Goal: Transaction & Acquisition: Purchase product/service

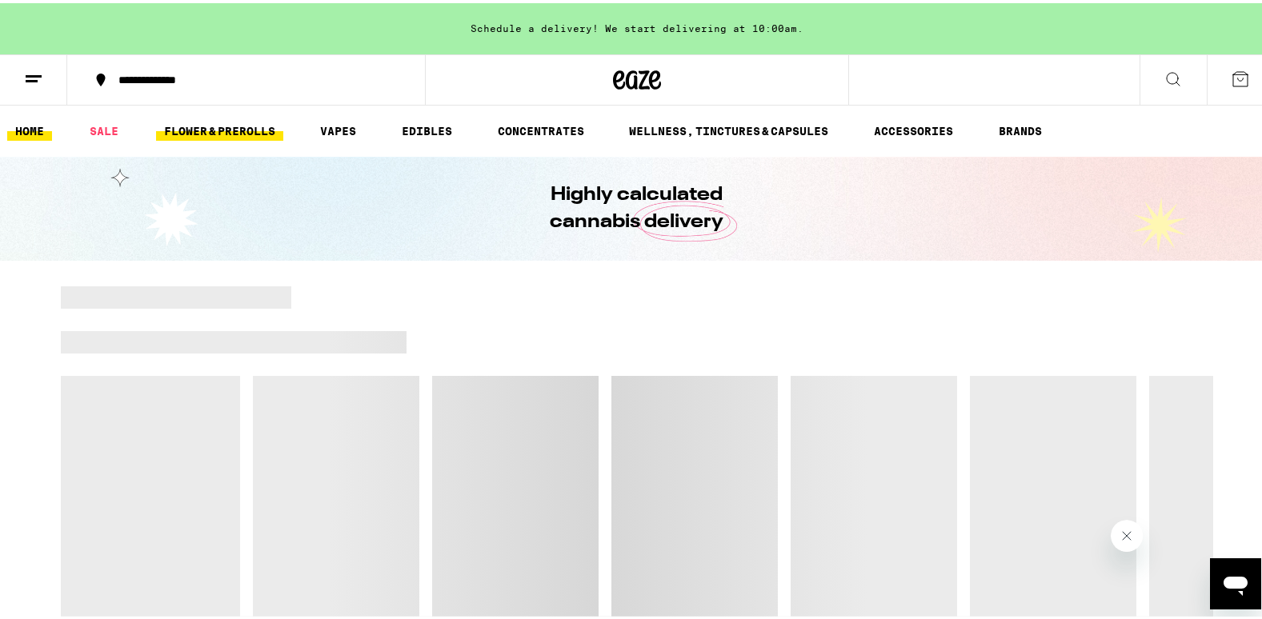
click at [228, 131] on link "FLOWER & PREROLLS" at bounding box center [219, 127] width 127 height 19
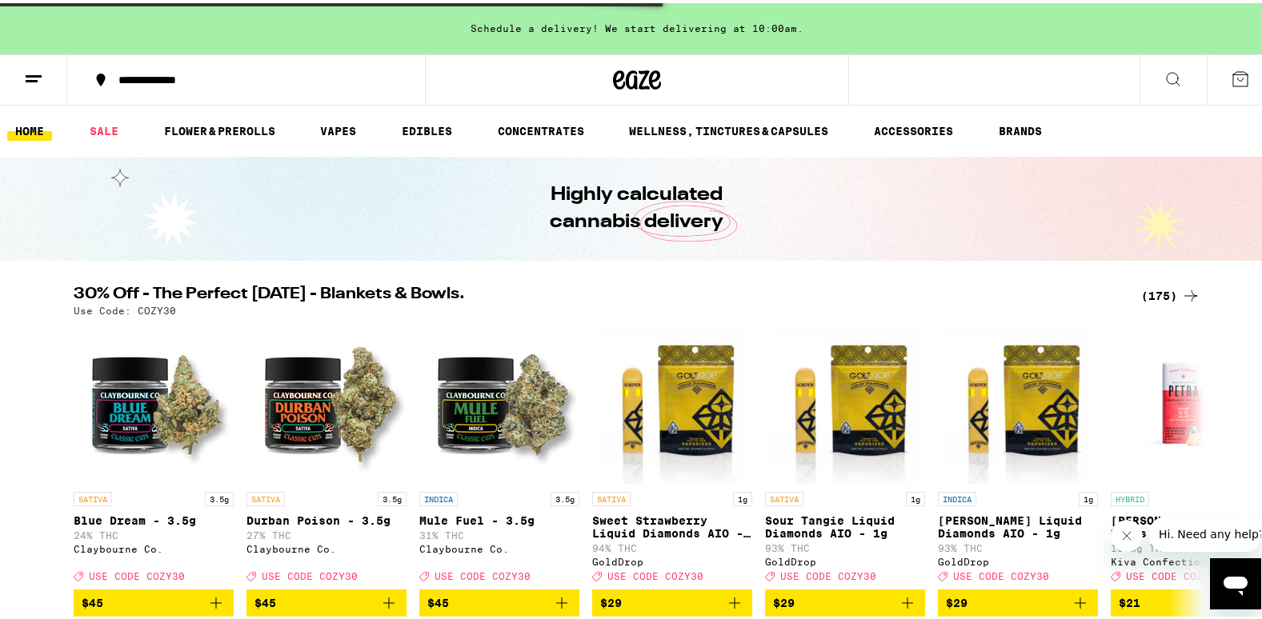
click at [1125, 539] on icon "Close message from company" at bounding box center [1125, 535] width 13 height 13
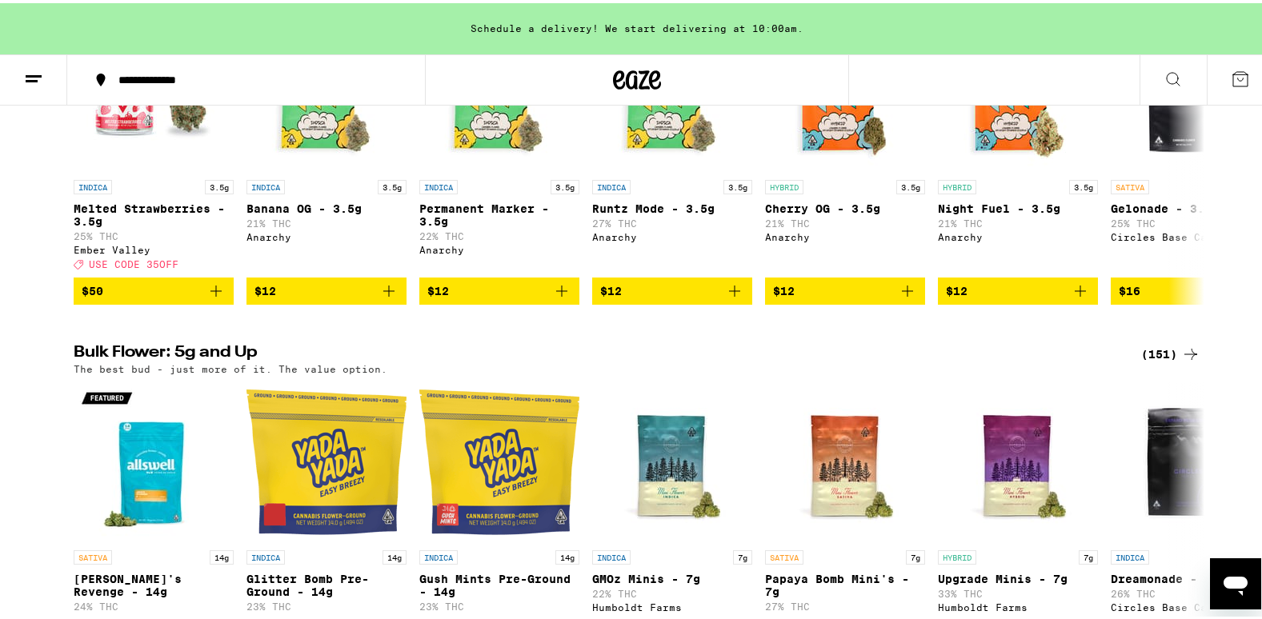
scroll to position [240, 0]
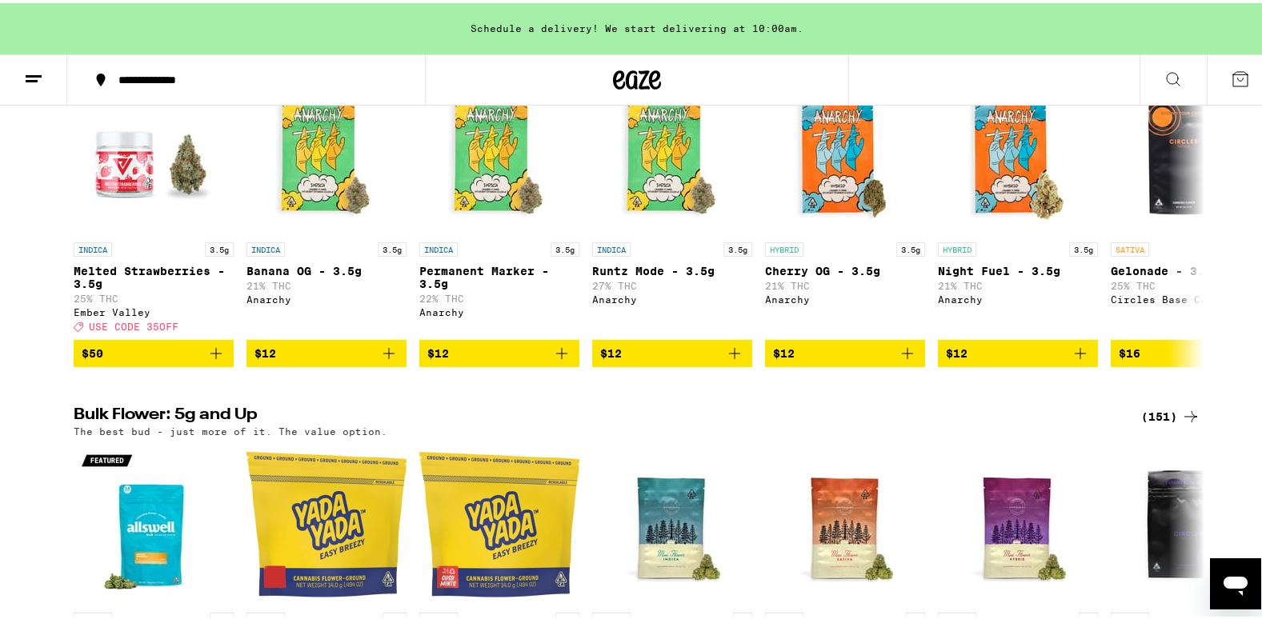
click at [1155, 423] on div "(151)" at bounding box center [1170, 413] width 59 height 19
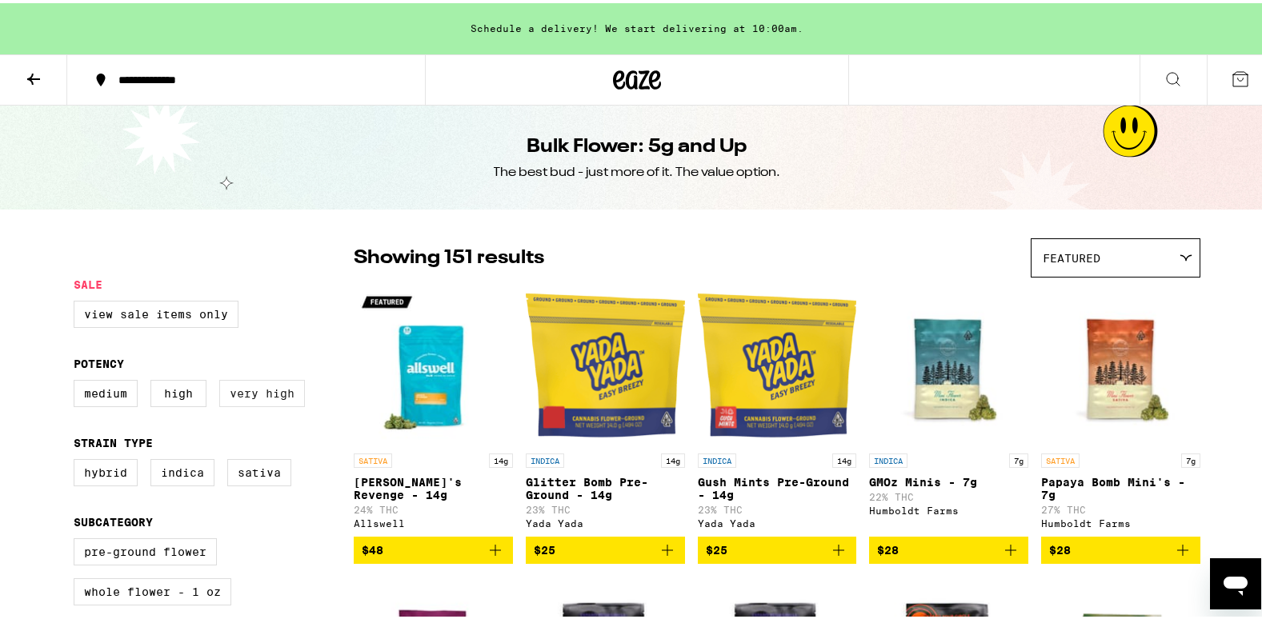
click at [265, 392] on label "Very High" at bounding box center [262, 390] width 86 height 27
click at [78, 380] on input "Very High" at bounding box center [77, 379] width 1 height 1
checkbox input "true"
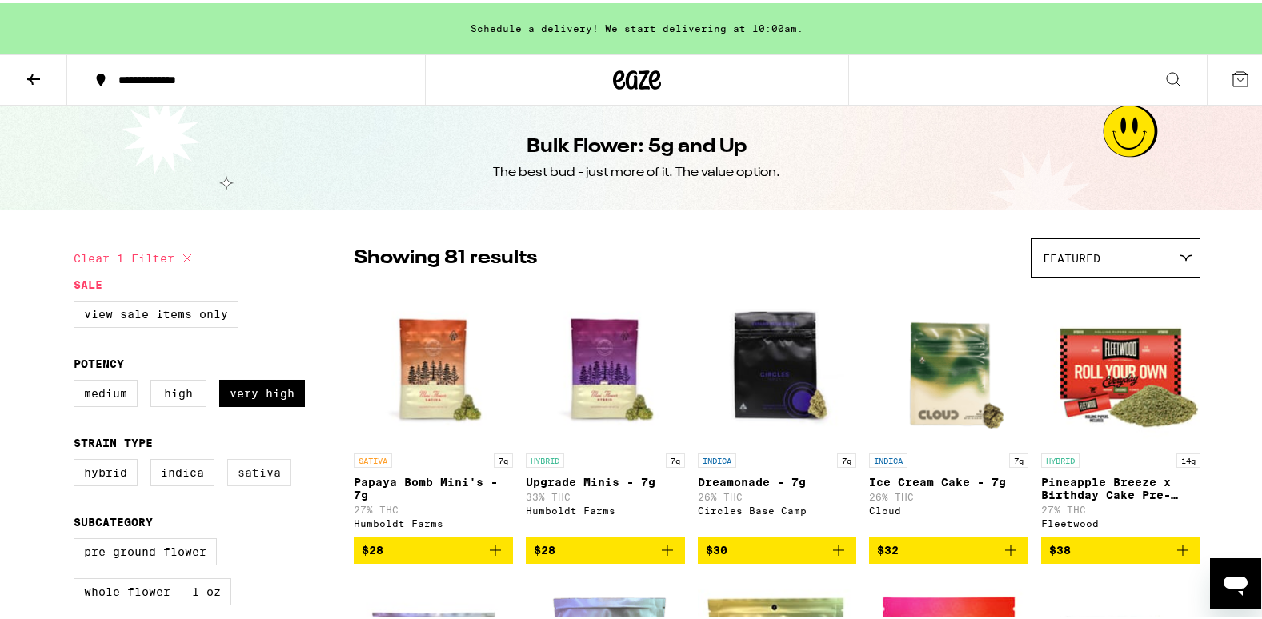
click at [256, 482] on label "Sativa" at bounding box center [259, 469] width 64 height 27
click at [78, 459] on input "Sativa" at bounding box center [77, 458] width 1 height 1
checkbox input "true"
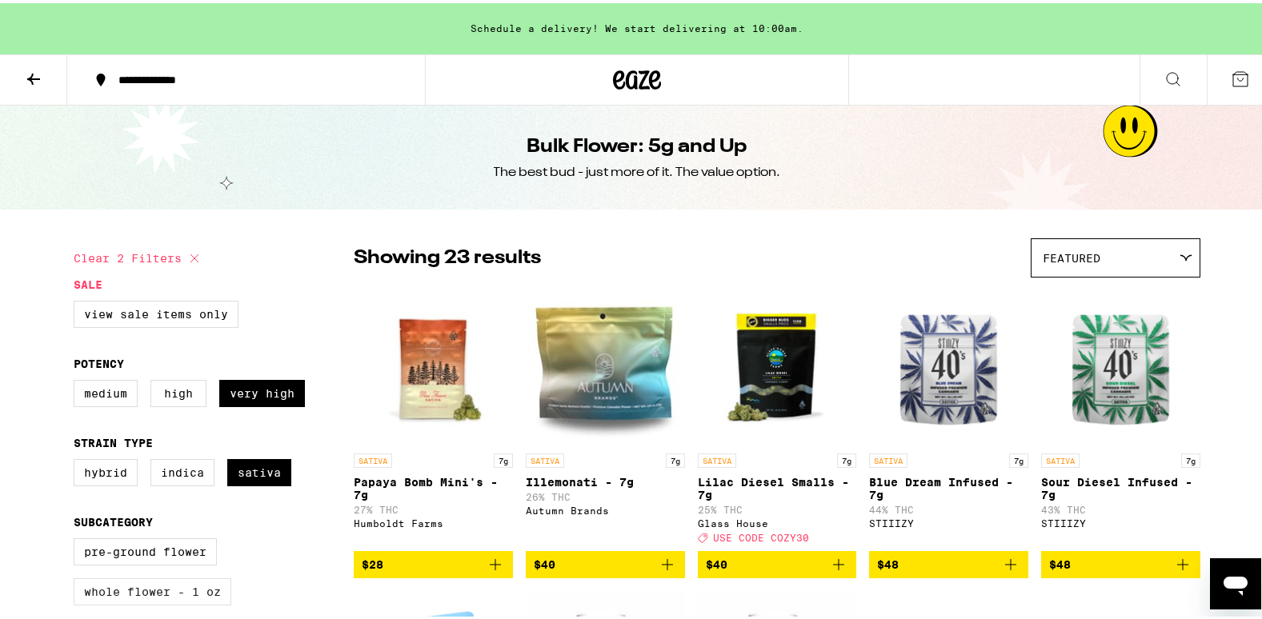
click at [162, 602] on label "Whole Flower - 1 oz" at bounding box center [153, 588] width 158 height 27
click at [78, 538] on input "Whole Flower - 1 oz" at bounding box center [77, 538] width 1 height 1
checkbox input "true"
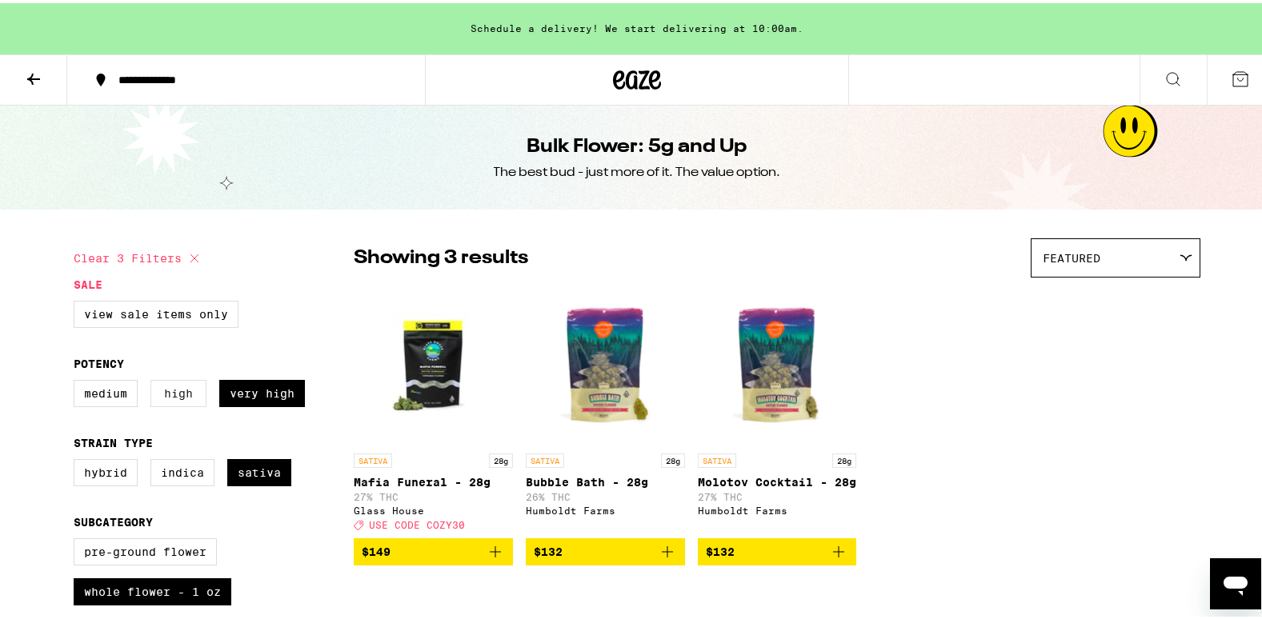
click at [170, 391] on label "High" at bounding box center [178, 390] width 56 height 27
click at [78, 380] on input "High" at bounding box center [77, 379] width 1 height 1
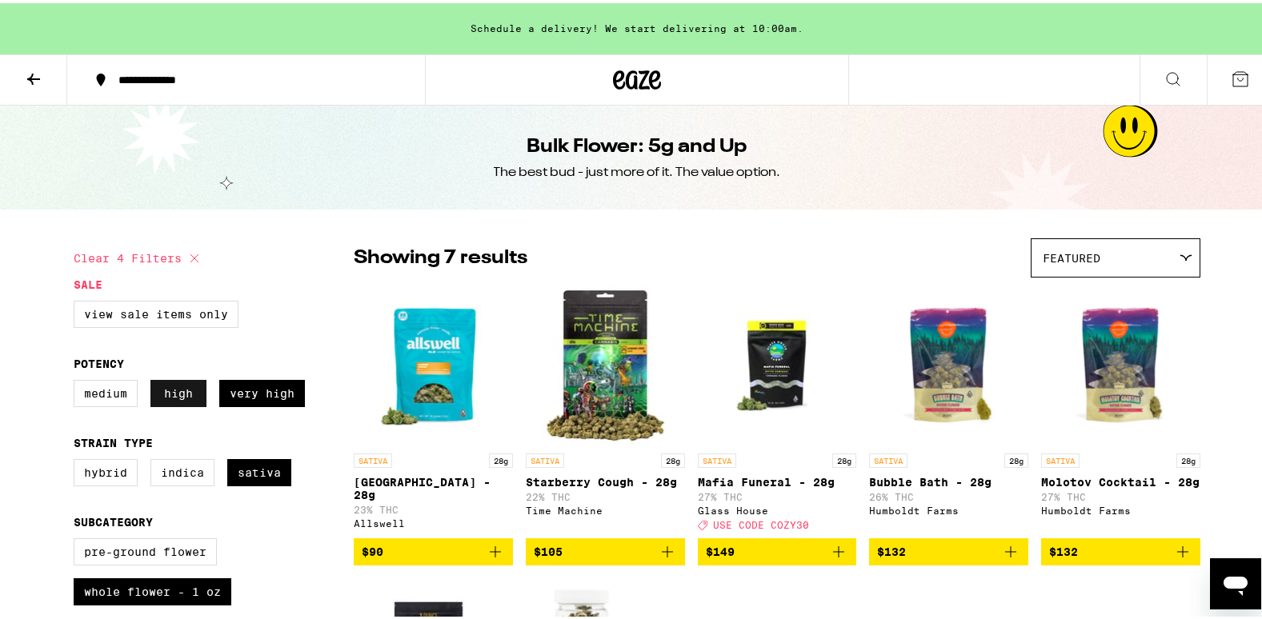
click at [170, 390] on label "High" at bounding box center [178, 390] width 56 height 27
click at [78, 380] on input "High" at bounding box center [77, 379] width 1 height 1
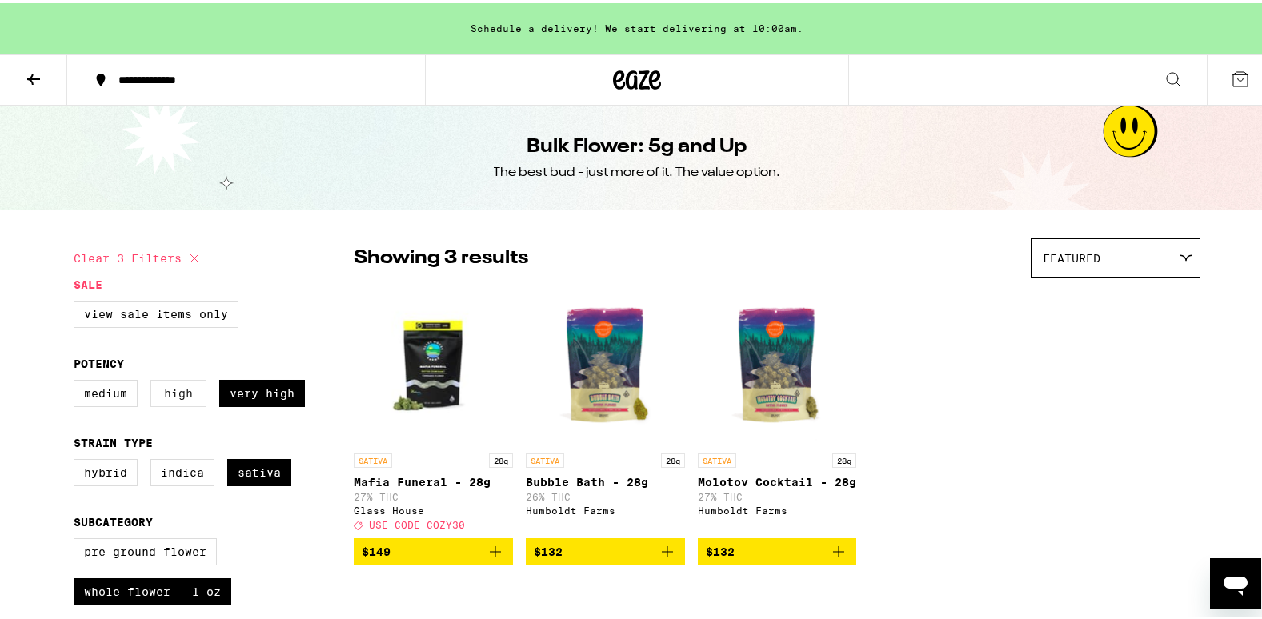
click at [185, 402] on label "High" at bounding box center [178, 390] width 56 height 27
click at [78, 380] on input "High" at bounding box center [77, 379] width 1 height 1
checkbox input "true"
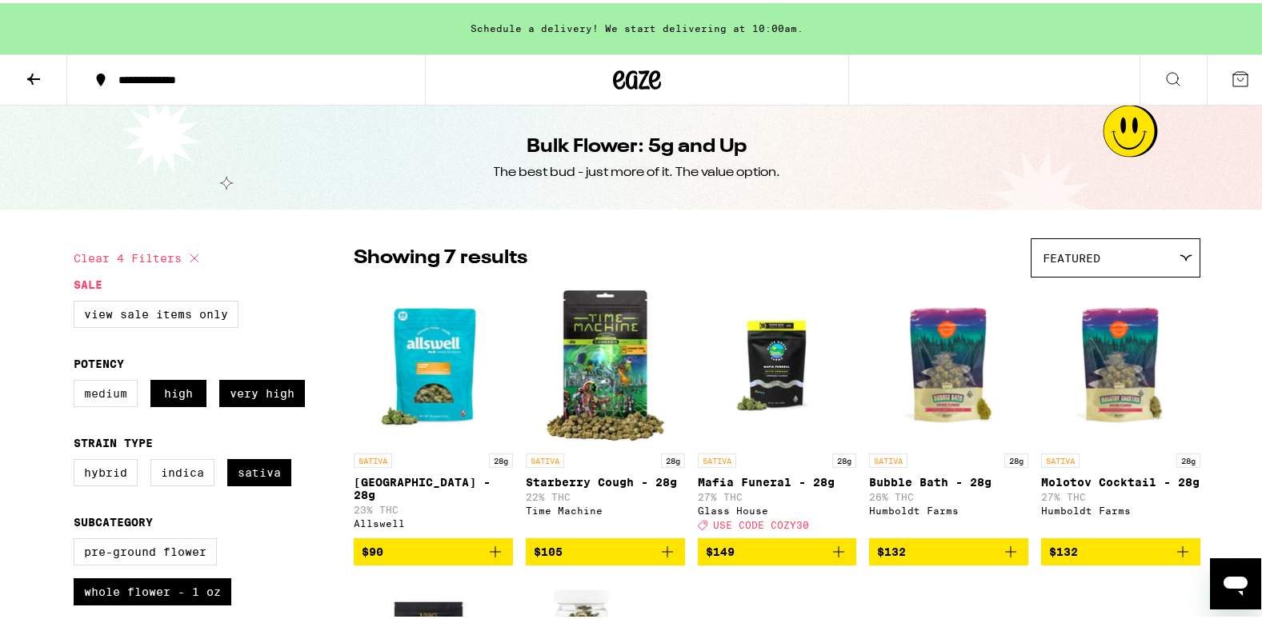
click at [97, 396] on label "Medium" at bounding box center [106, 390] width 64 height 27
click at [78, 380] on input "Medium" at bounding box center [77, 379] width 1 height 1
checkbox input "true"
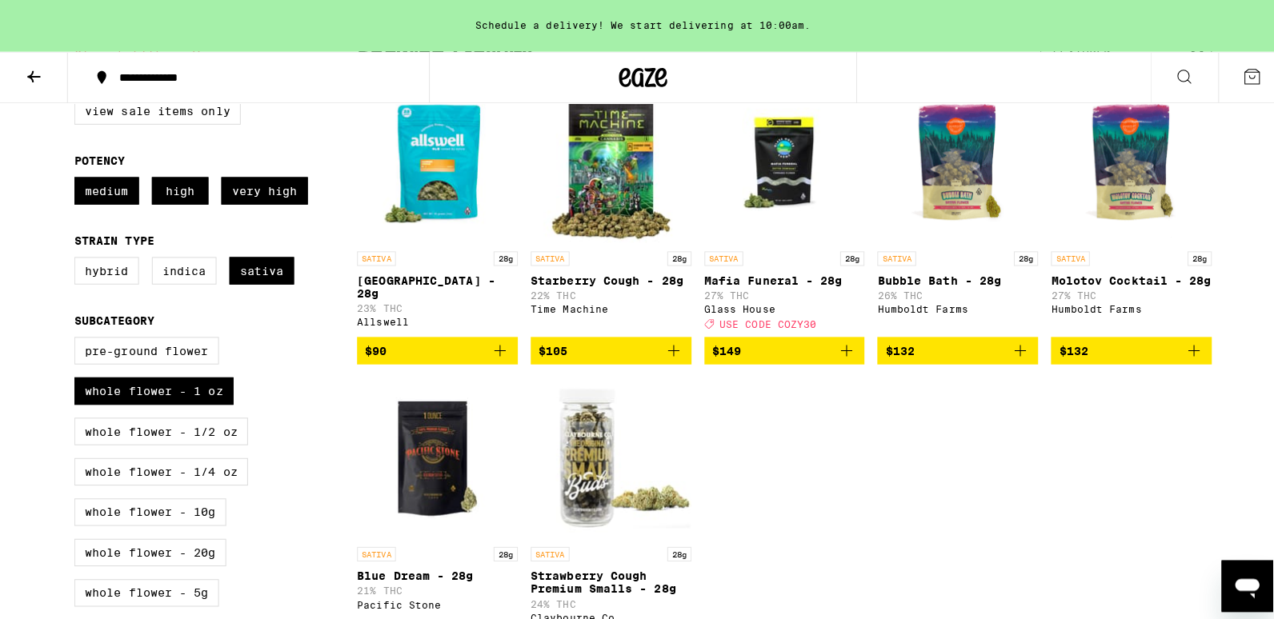
scroll to position [240, 0]
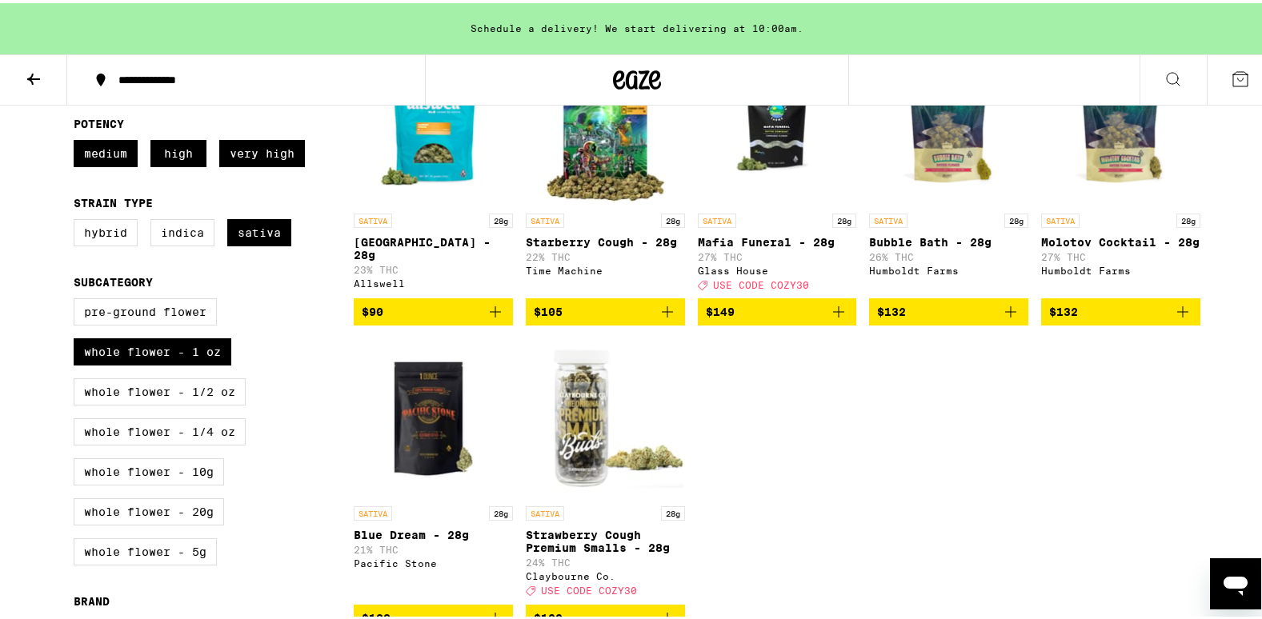
click at [422, 159] on img "Open page for Garden Grove - 28g from Allswell" at bounding box center [433, 122] width 159 height 160
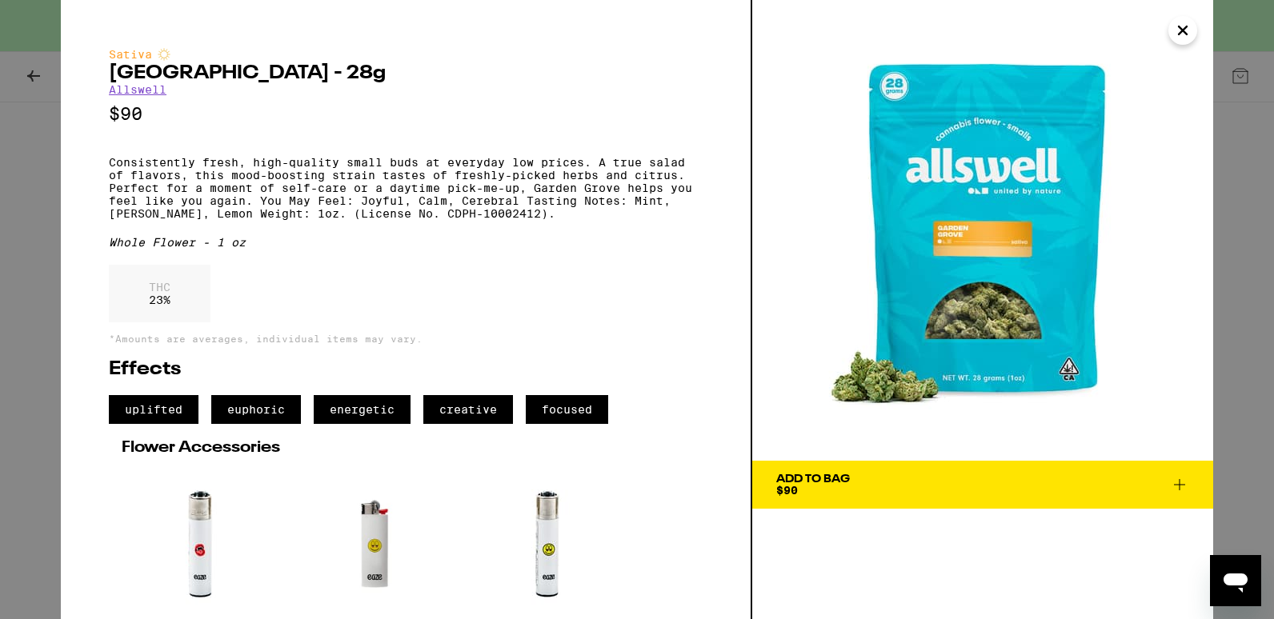
click at [849, 479] on div "Add To Bag" at bounding box center [813, 479] width 74 height 11
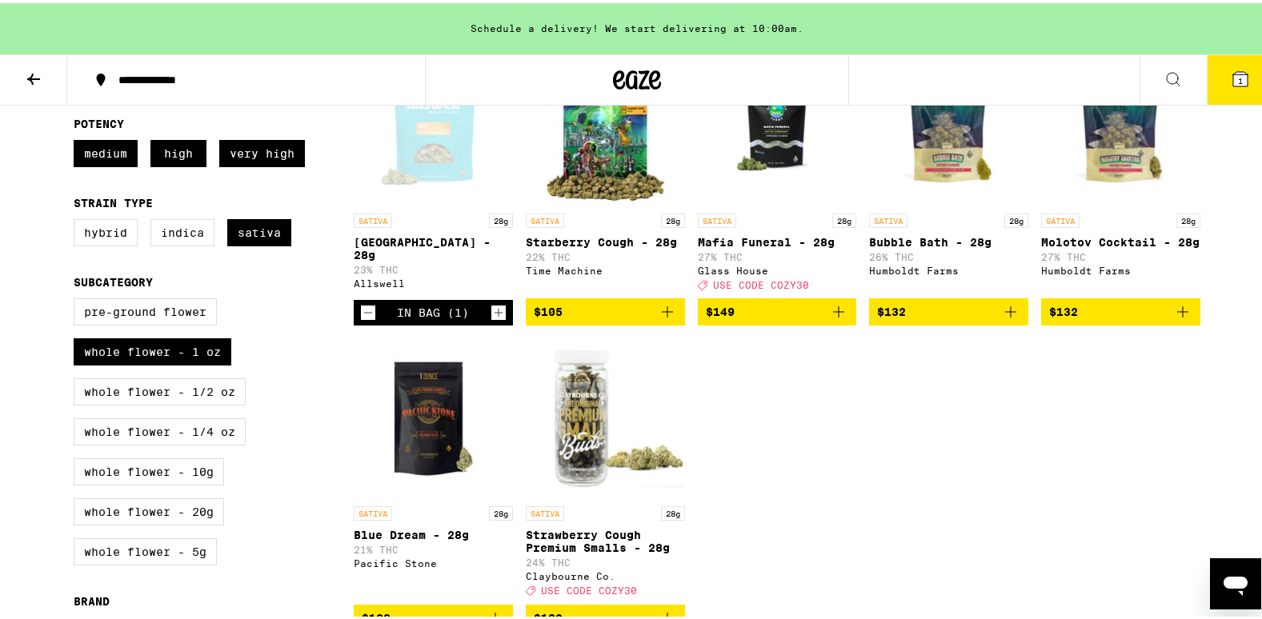
click at [1245, 74] on button "1" at bounding box center [1239, 77] width 67 height 50
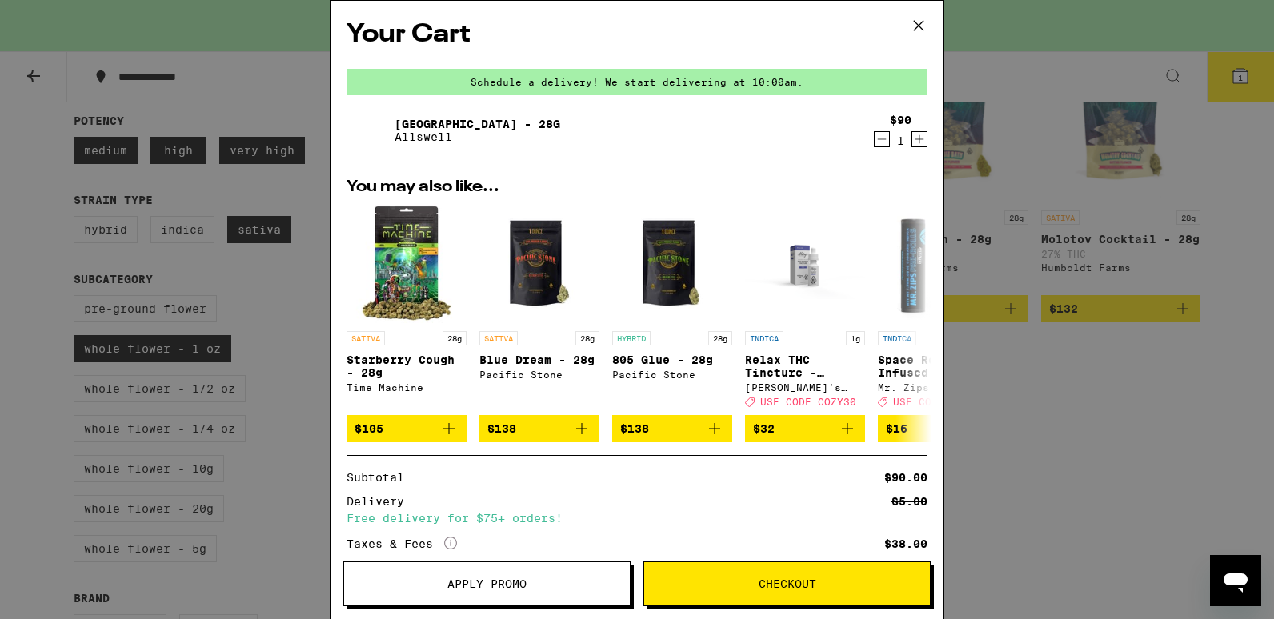
click at [790, 578] on span "Checkout" at bounding box center [787, 583] width 58 height 11
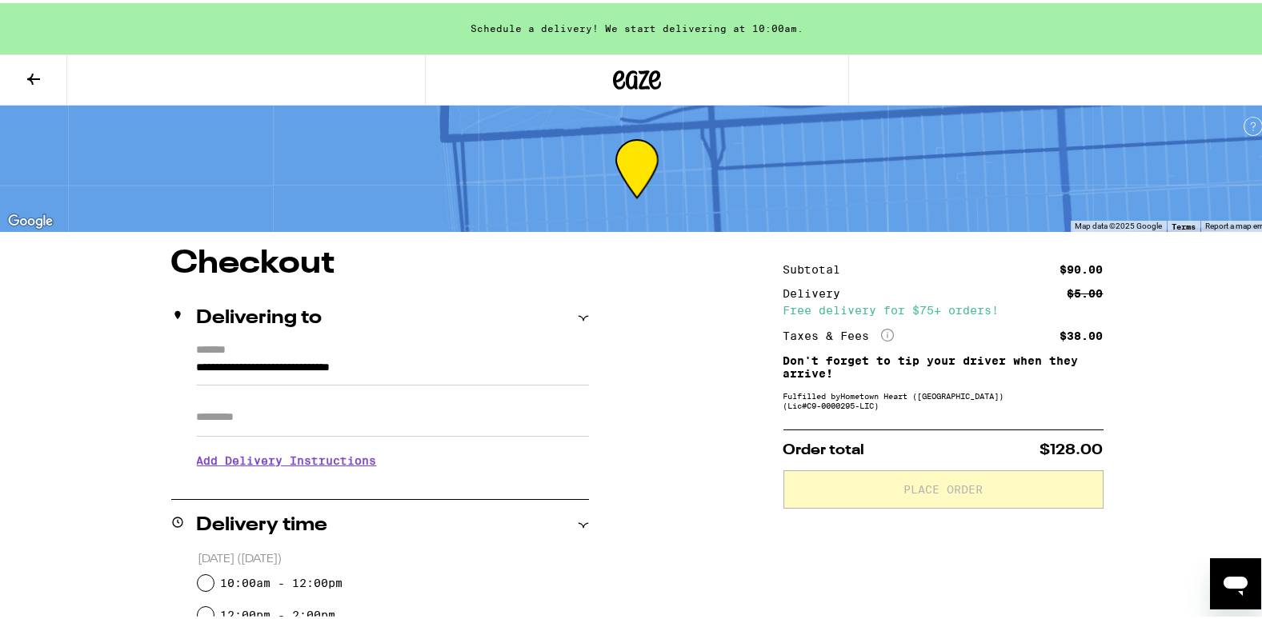
click at [253, 394] on div "Apt/Suite" at bounding box center [393, 407] width 392 height 51
click at [234, 410] on input "Apt/Suite" at bounding box center [393, 414] width 392 height 38
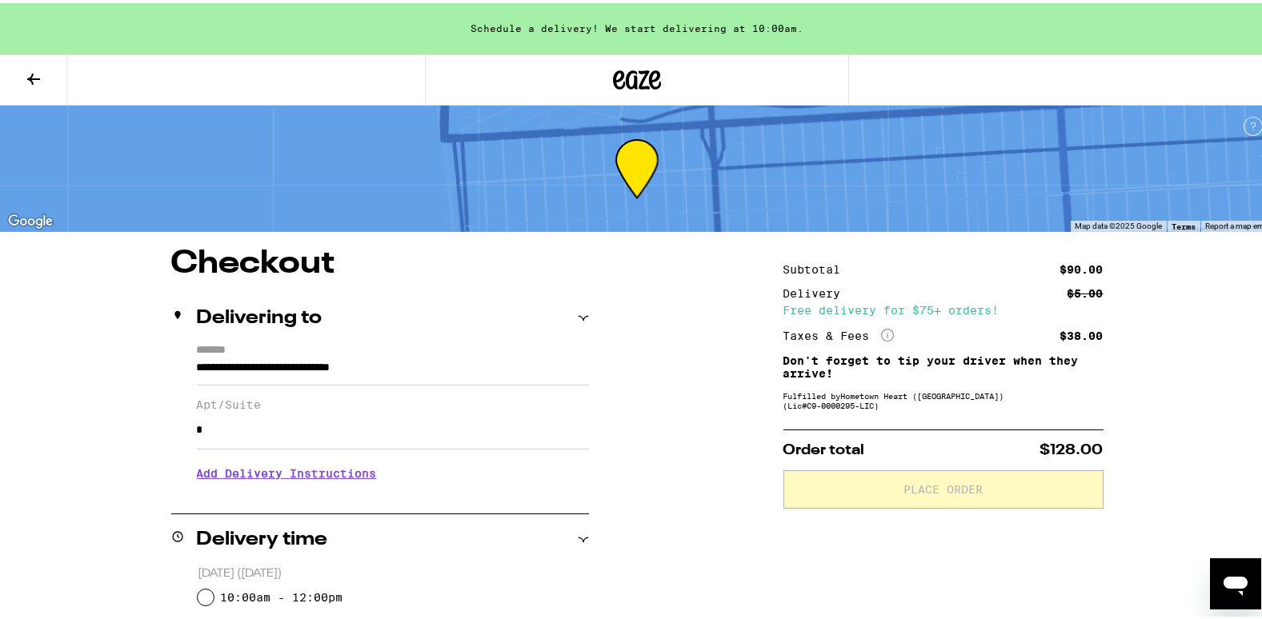
type input "*"
click at [199, 595] on input "10:00am - 12:00pm" at bounding box center [206, 594] width 16 height 16
radio input "true"
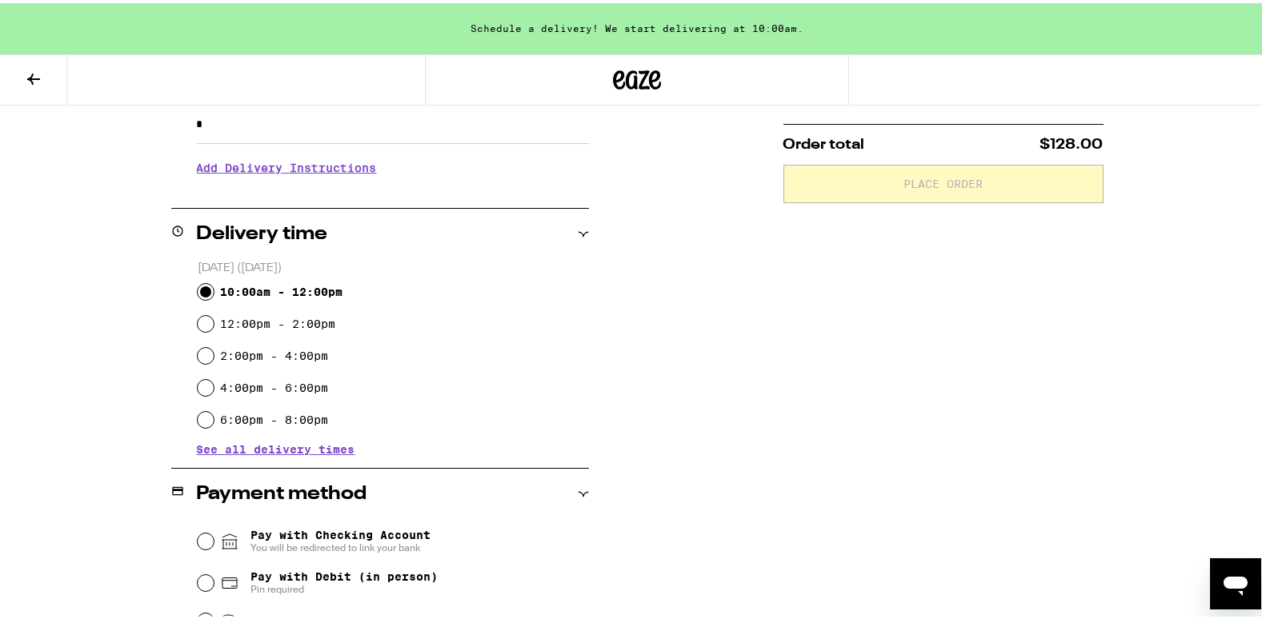
scroll to position [400, 0]
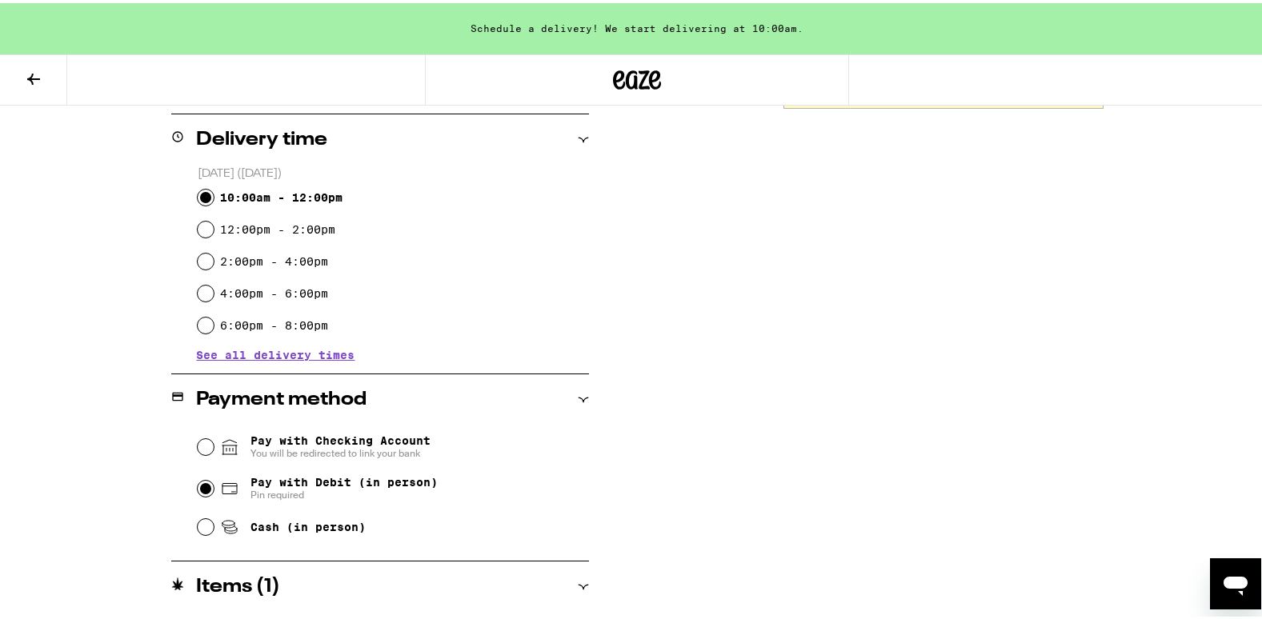
click at [198, 486] on input "Pay with Debit (in person) Pin required" at bounding box center [206, 486] width 16 height 16
radio input "true"
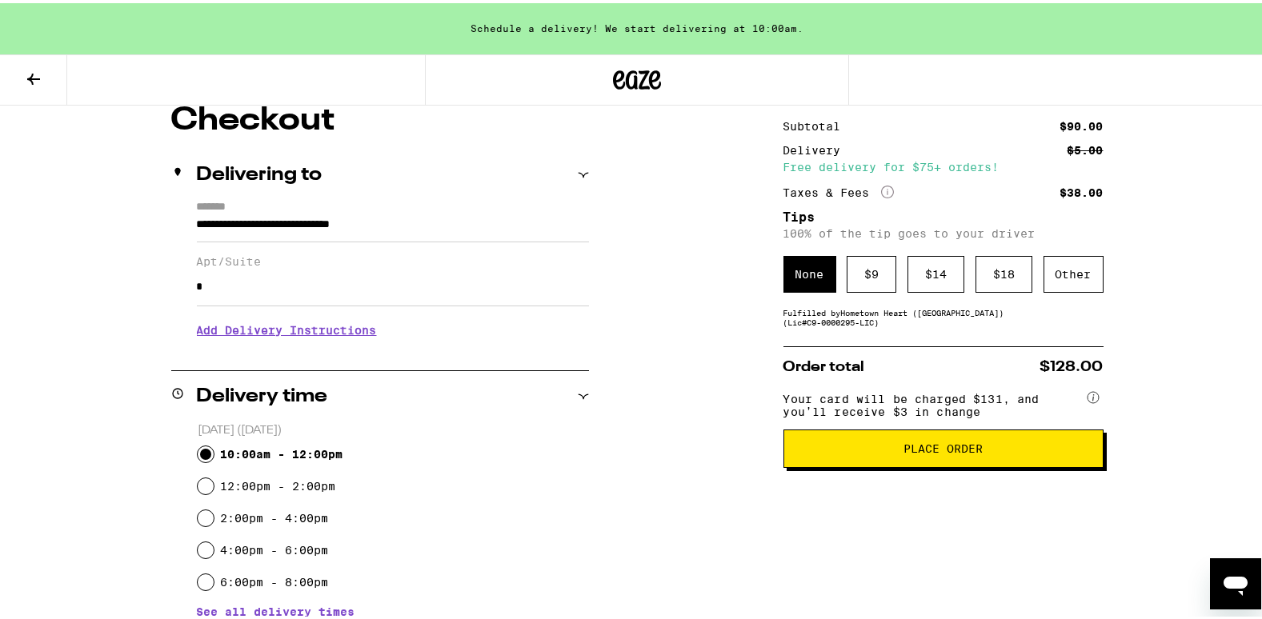
scroll to position [209, 0]
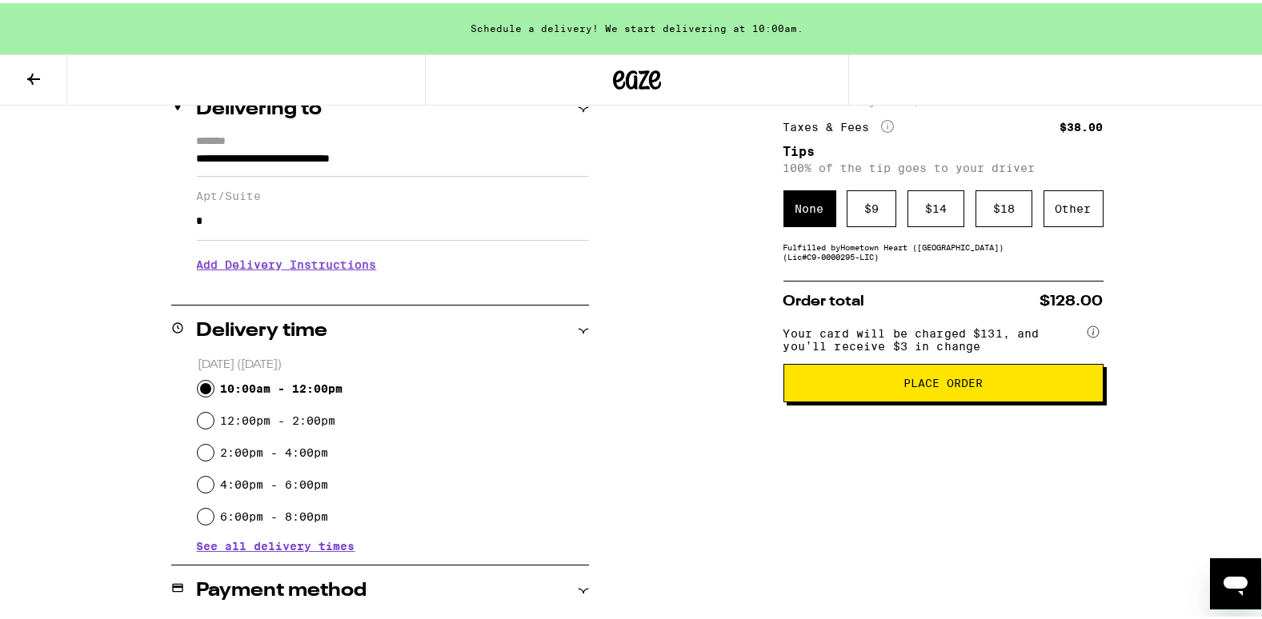
click at [970, 379] on button "Place Order" at bounding box center [943, 380] width 320 height 38
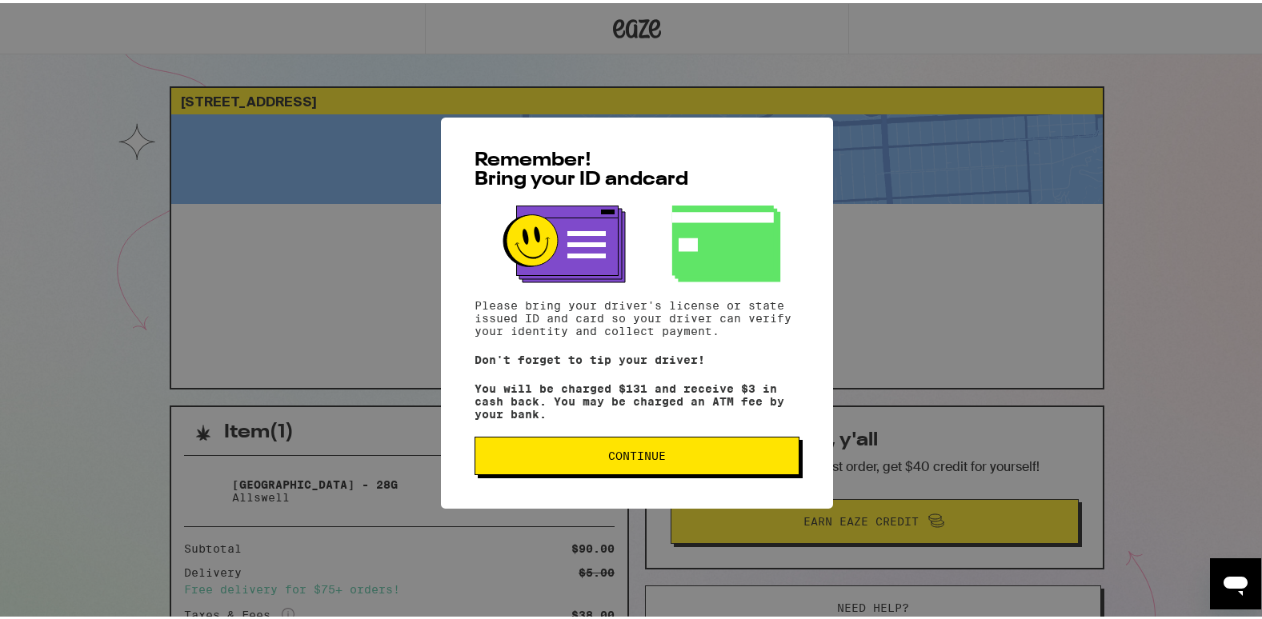
click at [726, 449] on button "Continue" at bounding box center [636, 453] width 325 height 38
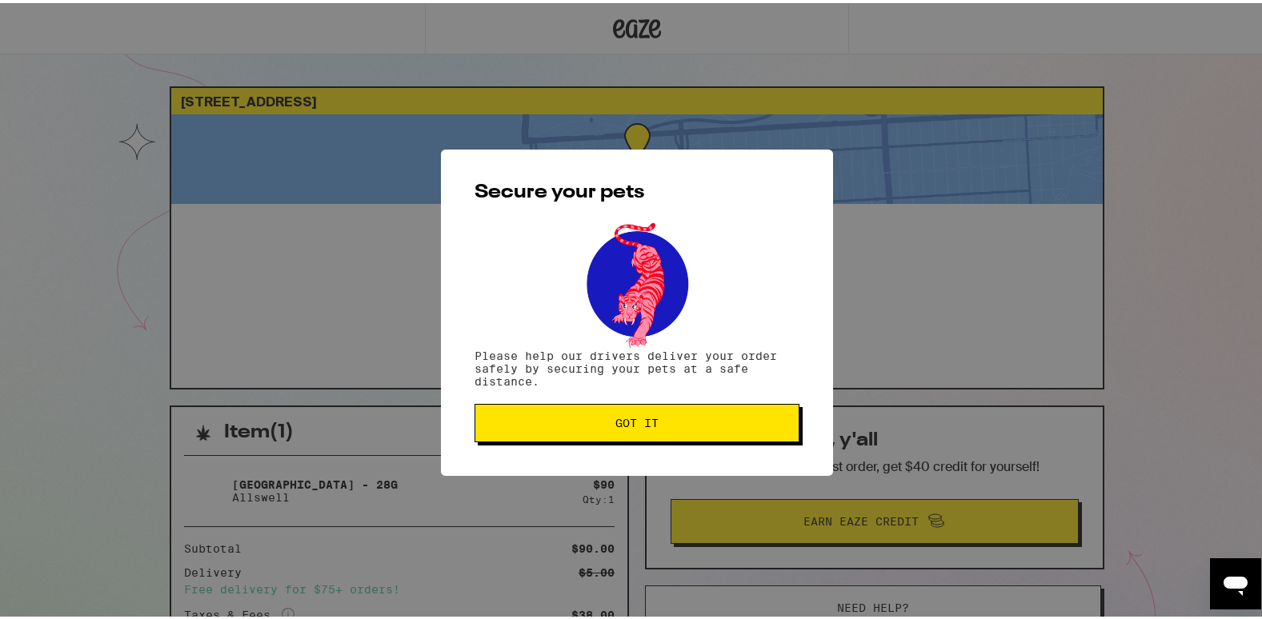
click at [679, 424] on span "Got it" at bounding box center [637, 419] width 298 height 11
